Goal: Transaction & Acquisition: Book appointment/travel/reservation

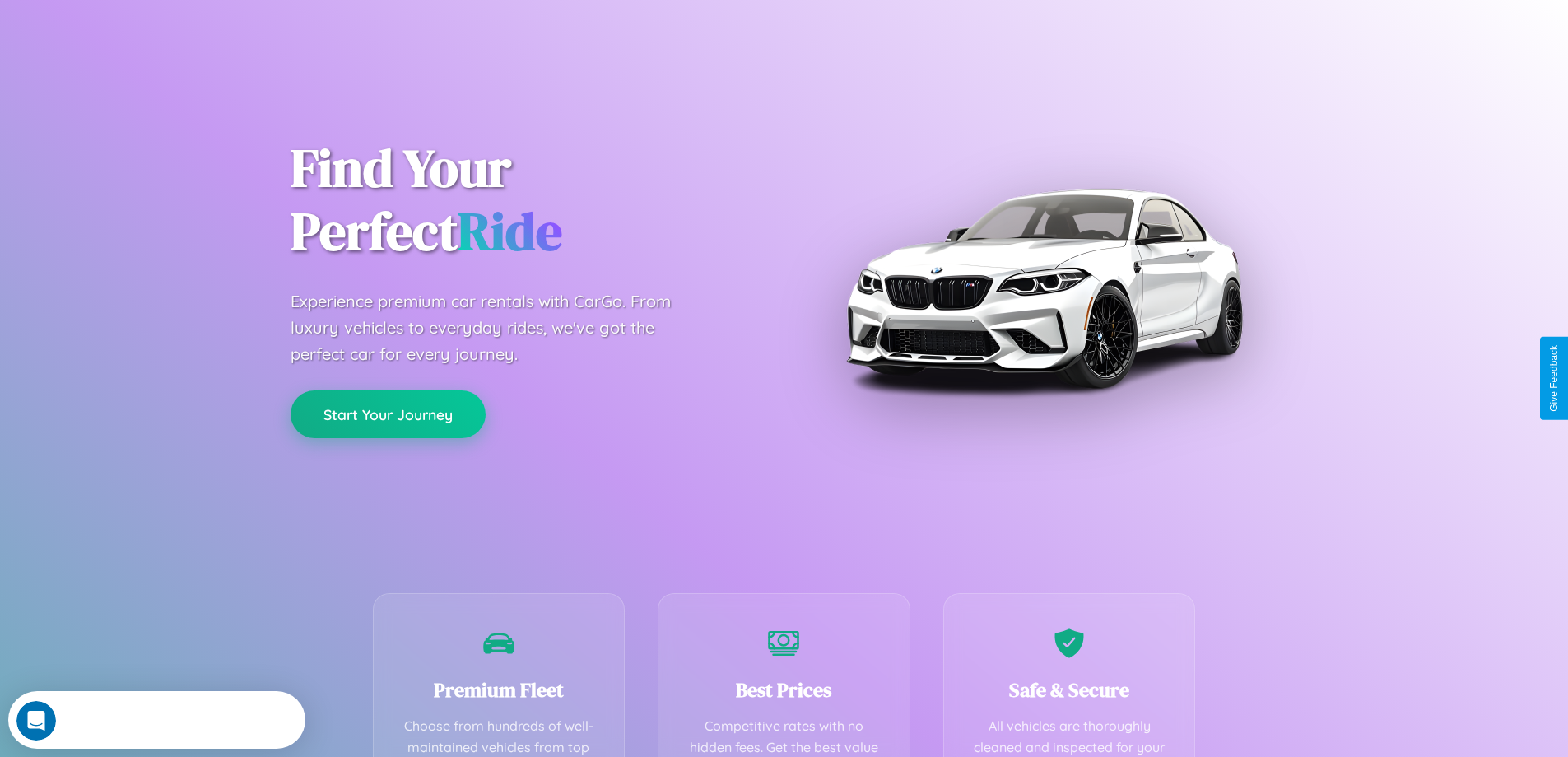
click at [387, 414] on button "Start Your Journey" at bounding box center [387, 414] width 195 height 48
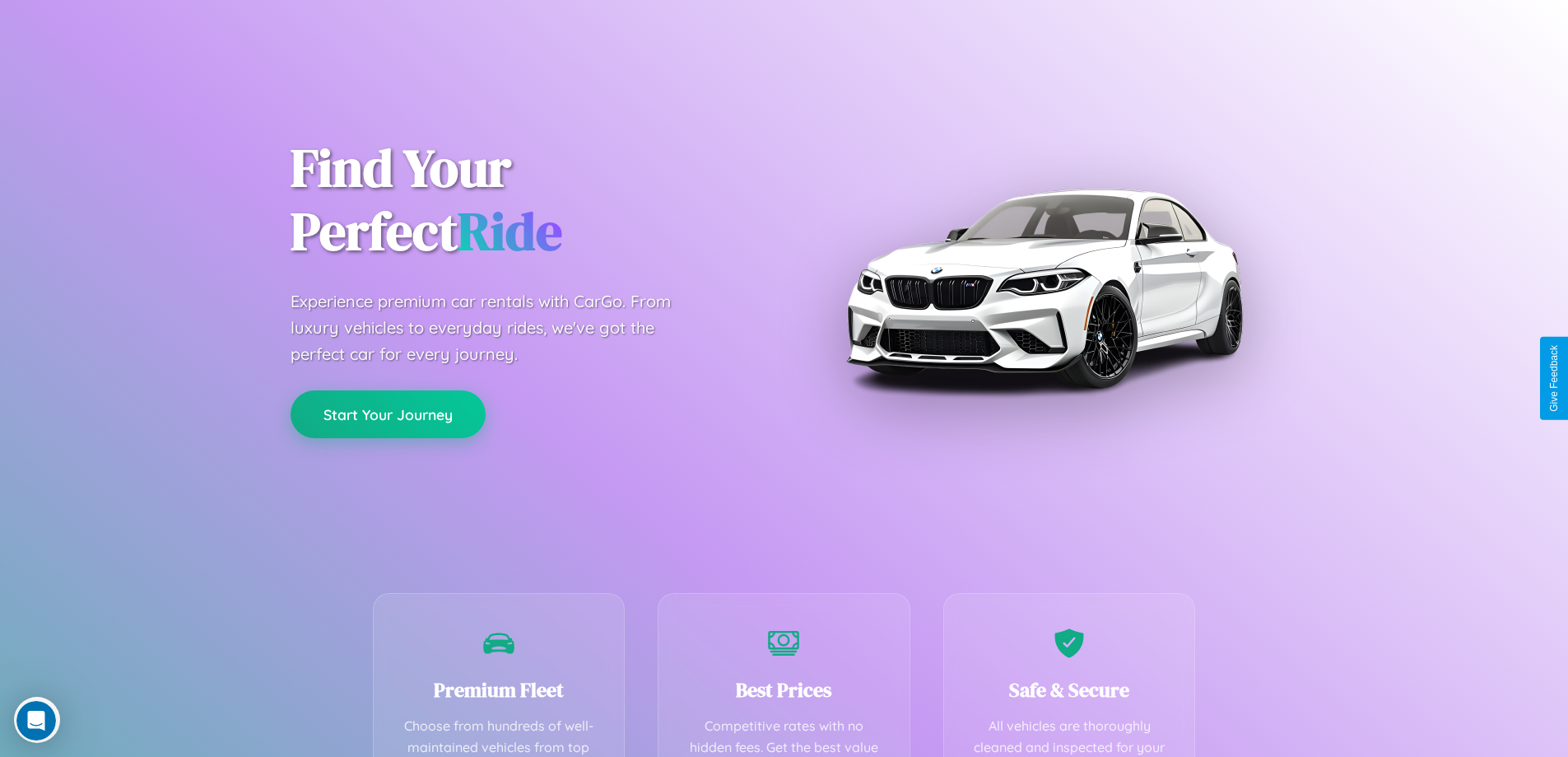
click at [387, 413] on button "Start Your Journey" at bounding box center [387, 414] width 195 height 48
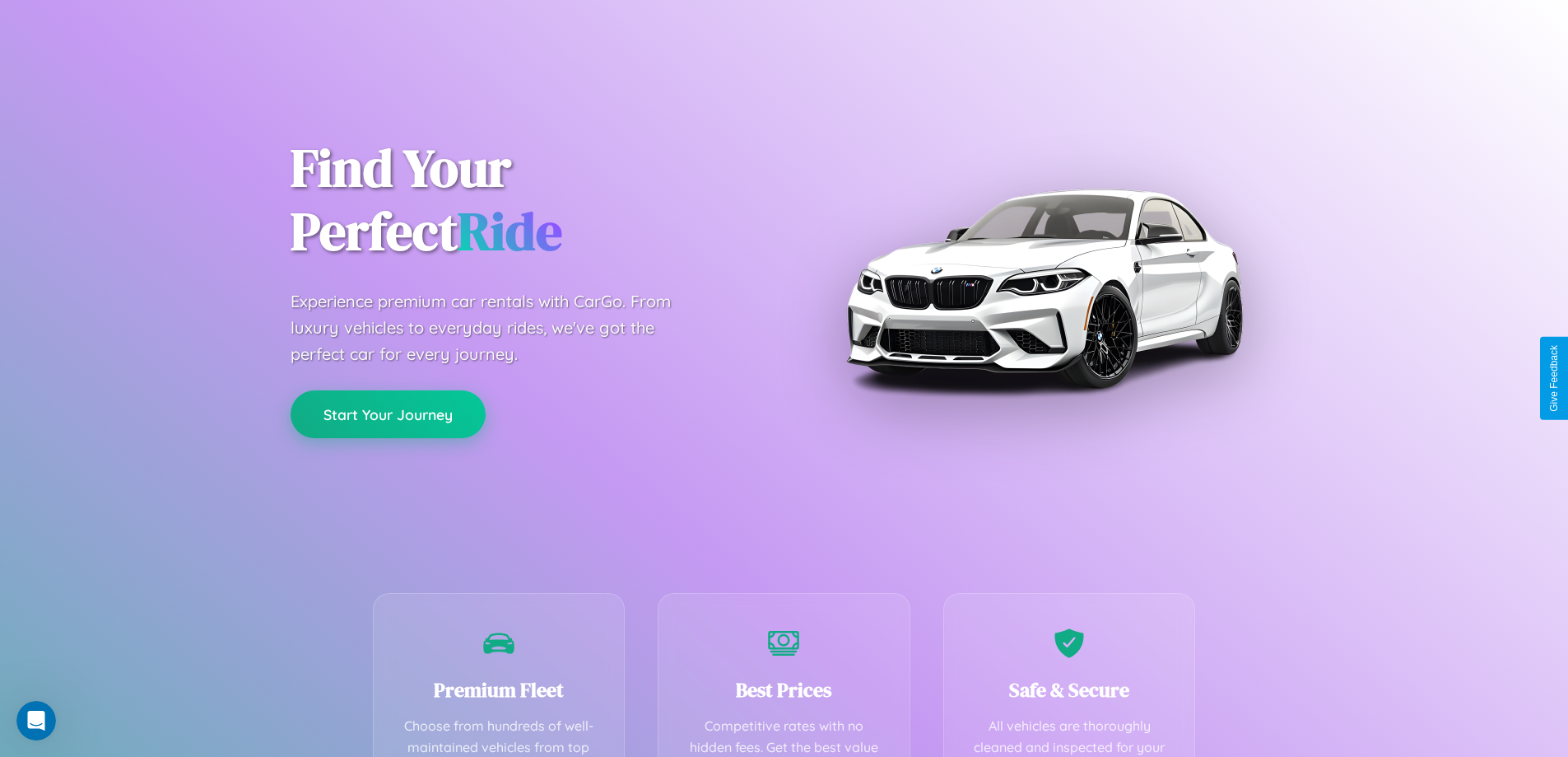
click at [387, 413] on button "Start Your Journey" at bounding box center [387, 414] width 195 height 48
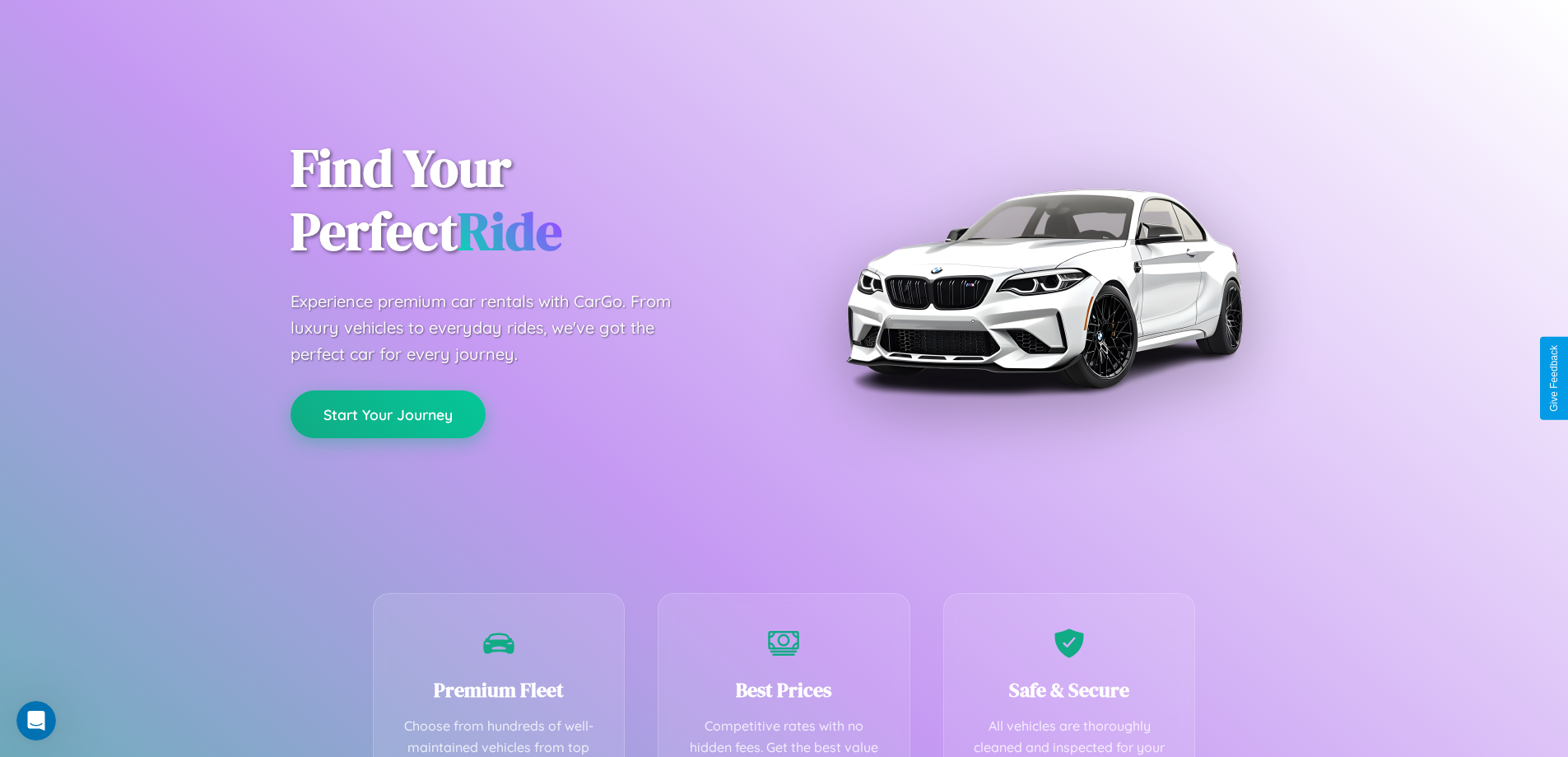
click at [387, 413] on button "Start Your Journey" at bounding box center [387, 414] width 195 height 48
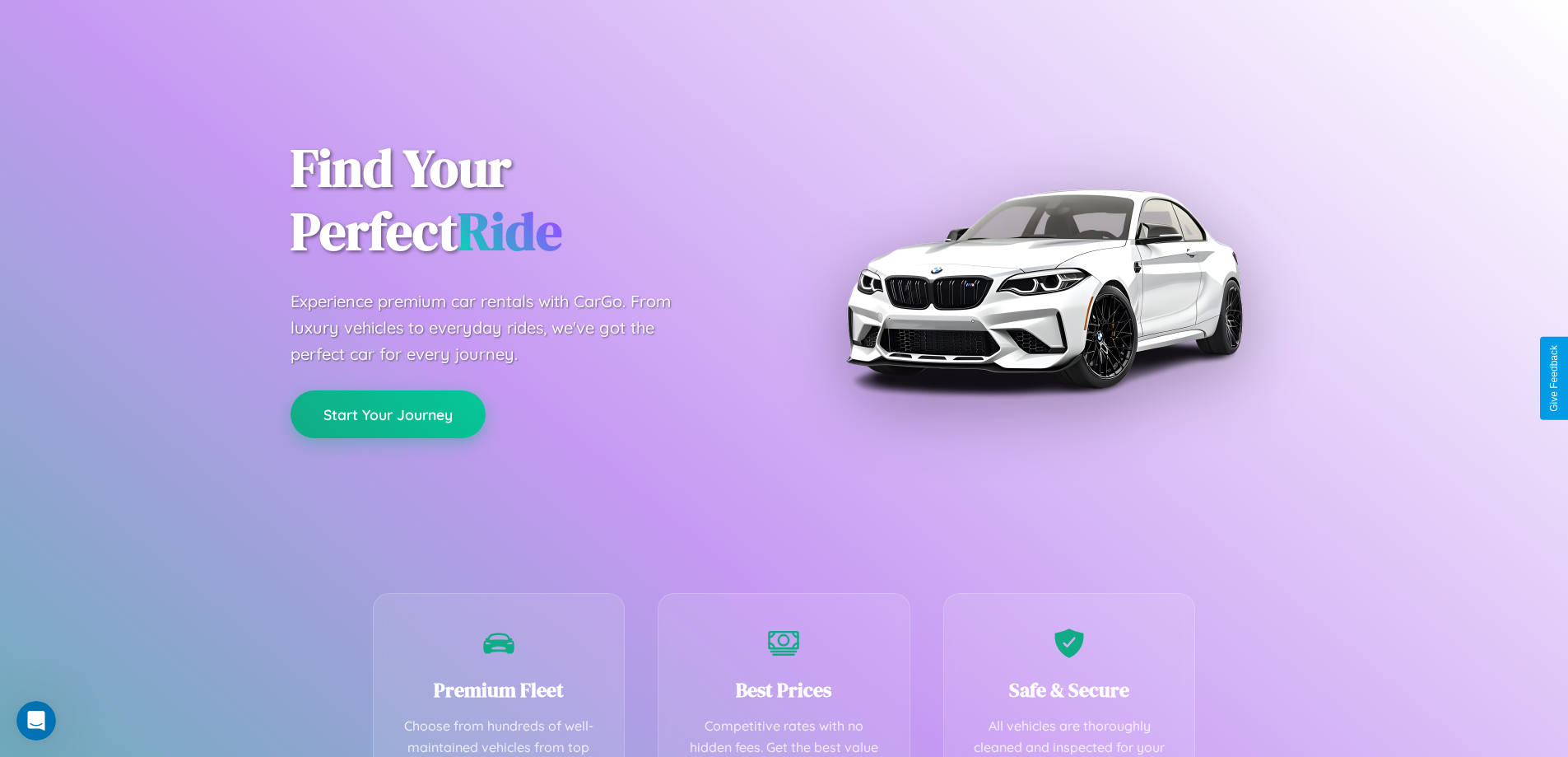
click at [387, 413] on button "Start Your Journey" at bounding box center [387, 414] width 195 height 48
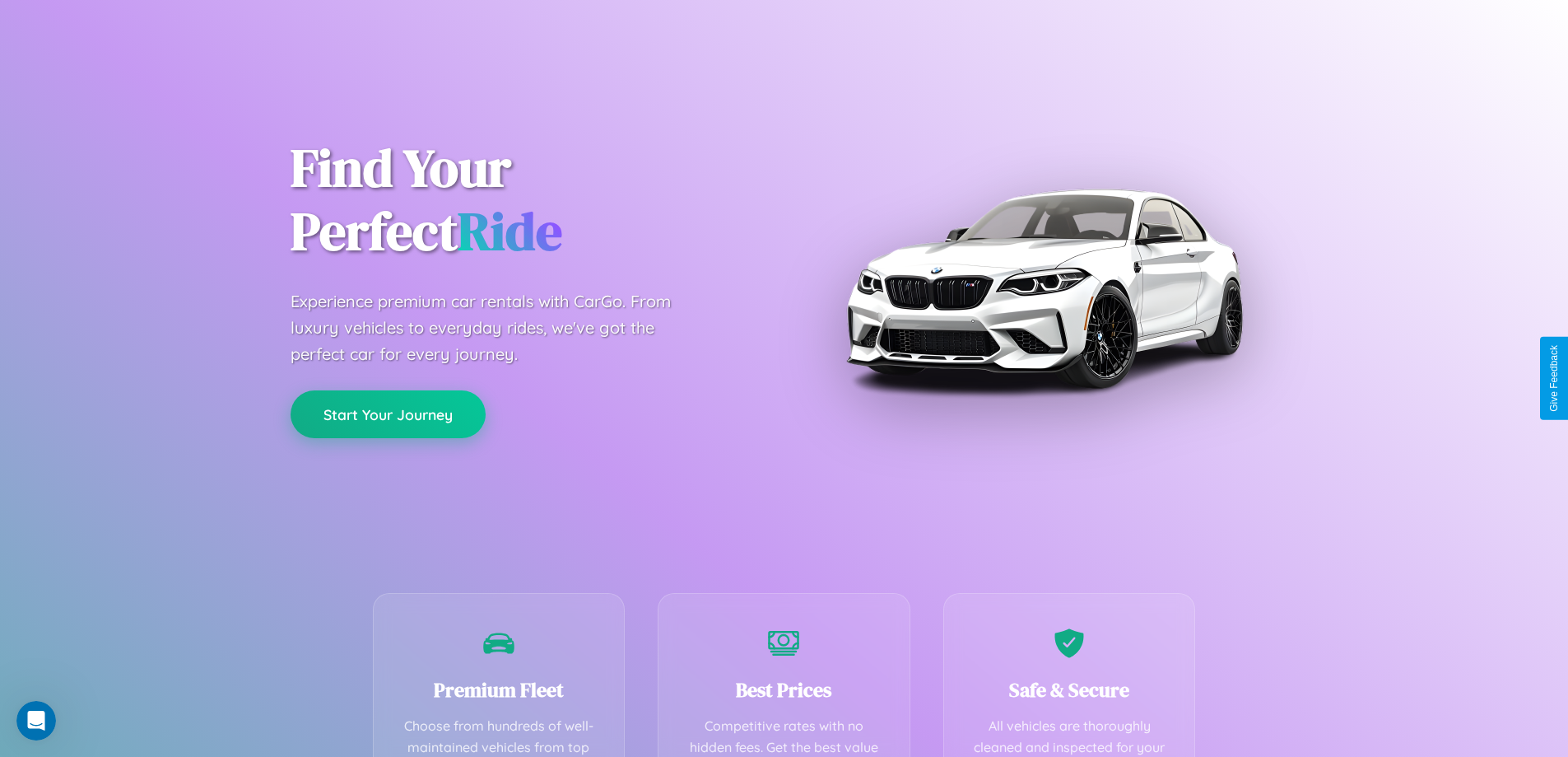
click at [387, 413] on button "Start Your Journey" at bounding box center [387, 414] width 195 height 48
